Goal: Transaction & Acquisition: Book appointment/travel/reservation

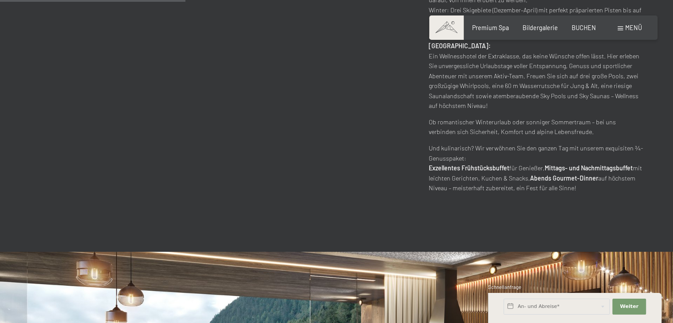
scroll to position [322, 0]
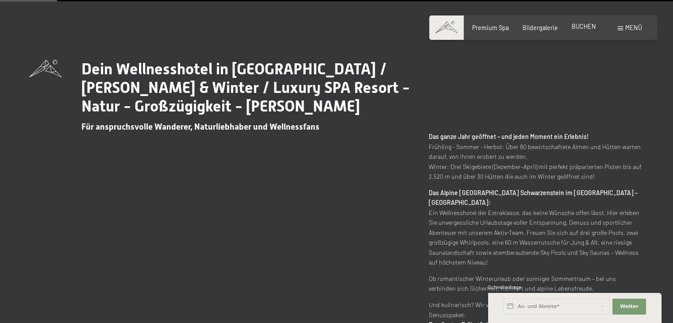
click at [579, 30] on div "BUCHEN" at bounding box center [584, 26] width 24 height 9
click at [583, 23] on span "BUCHEN" at bounding box center [584, 27] width 24 height 8
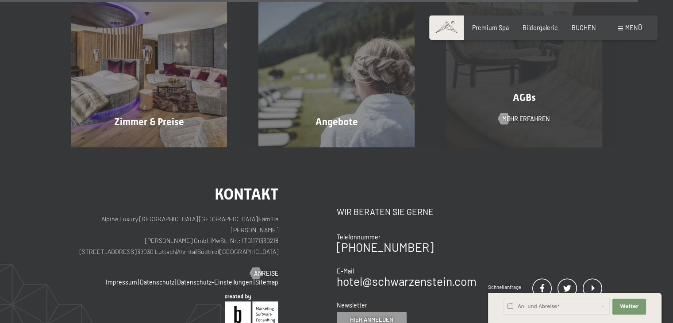
scroll to position [2857, 0]
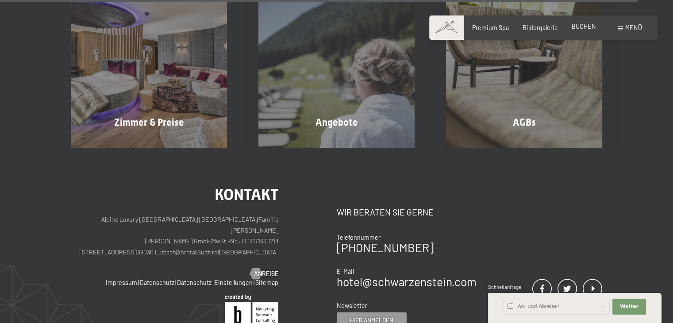
click at [586, 28] on span "BUCHEN" at bounding box center [584, 27] width 24 height 8
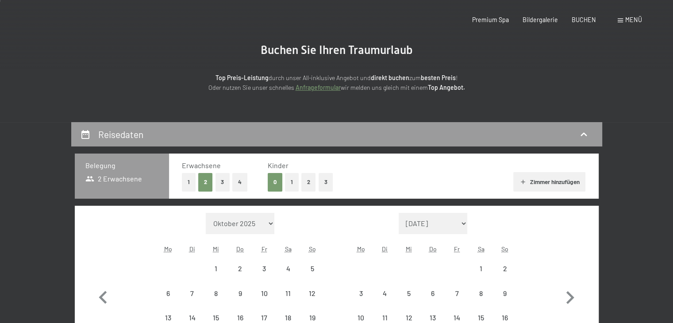
scroll to position [177, 0]
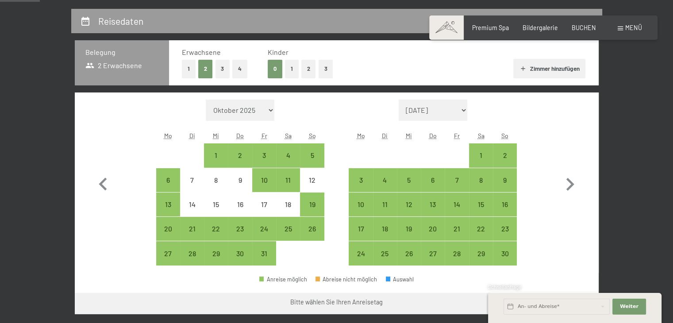
click at [311, 72] on button "2" at bounding box center [308, 69] width 15 height 18
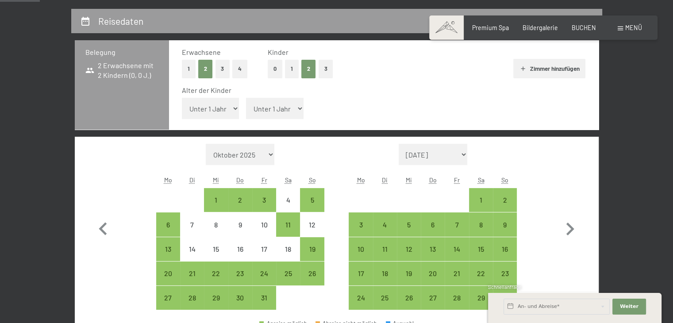
click at [220, 108] on select "Unter 1 Jahr 1 Jahr 2 Jahre 3 Jahre 4 Jahre 5 Jahre 6 Jahre 7 Jahre 8 Jahre 9 J…" at bounding box center [211, 108] width 58 height 21
select select "8"
click at [182, 98] on select "Unter 1 Jahr 1 Jahr 2 Jahre 3 Jahre 4 Jahre 5 Jahre 6 Jahre 7 Jahre 8 Jahre 9 J…" at bounding box center [211, 108] width 58 height 21
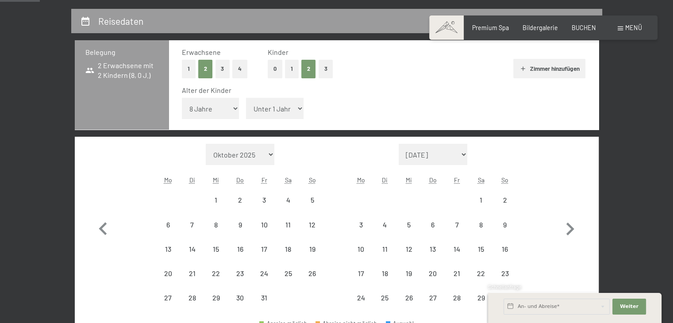
click at [258, 110] on select "Unter 1 Jahr 1 Jahr 2 Jahre 3 Jahre 4 Jahre 5 Jahre 6 Jahre 7 Jahre 8 Jahre 9 J…" at bounding box center [275, 108] width 58 height 21
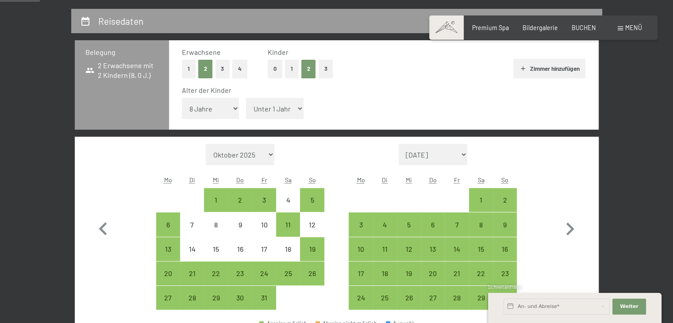
select select "13"
click at [246, 98] on select "Unter 1 Jahr 1 Jahr 2 Jahre 3 Jahre 4 Jahre 5 Jahre 6 Jahre 7 Jahre 8 Jahre 9 J…" at bounding box center [275, 108] width 58 height 21
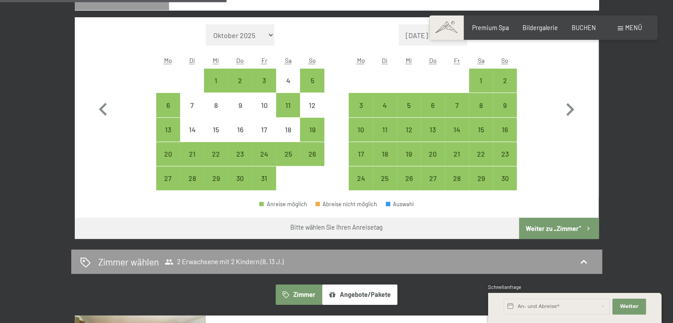
scroll to position [310, 0]
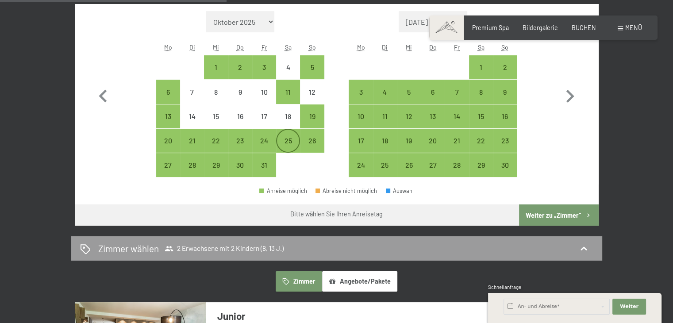
click at [290, 140] on div "25" at bounding box center [288, 148] width 22 height 22
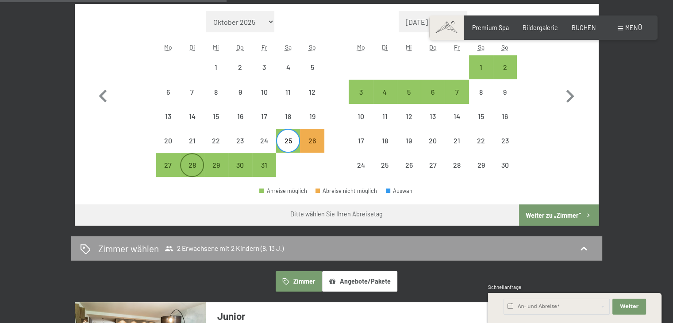
click at [202, 164] on div "28" at bounding box center [192, 173] width 22 height 22
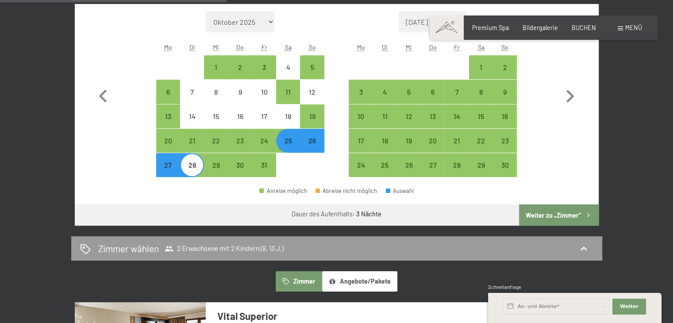
click at [545, 209] on button "Weiter zu „Zimmer“" at bounding box center [558, 215] width 79 height 21
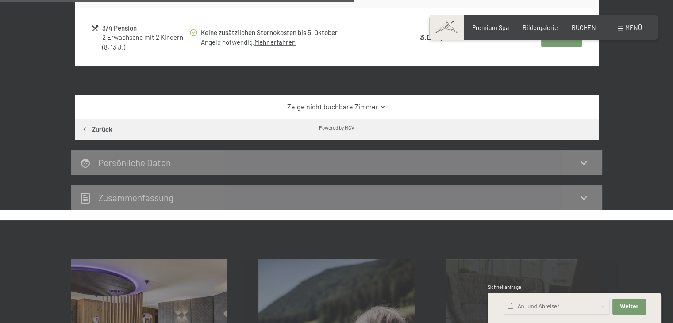
scroll to position [806, 0]
